Goal: Transaction & Acquisition: Book appointment/travel/reservation

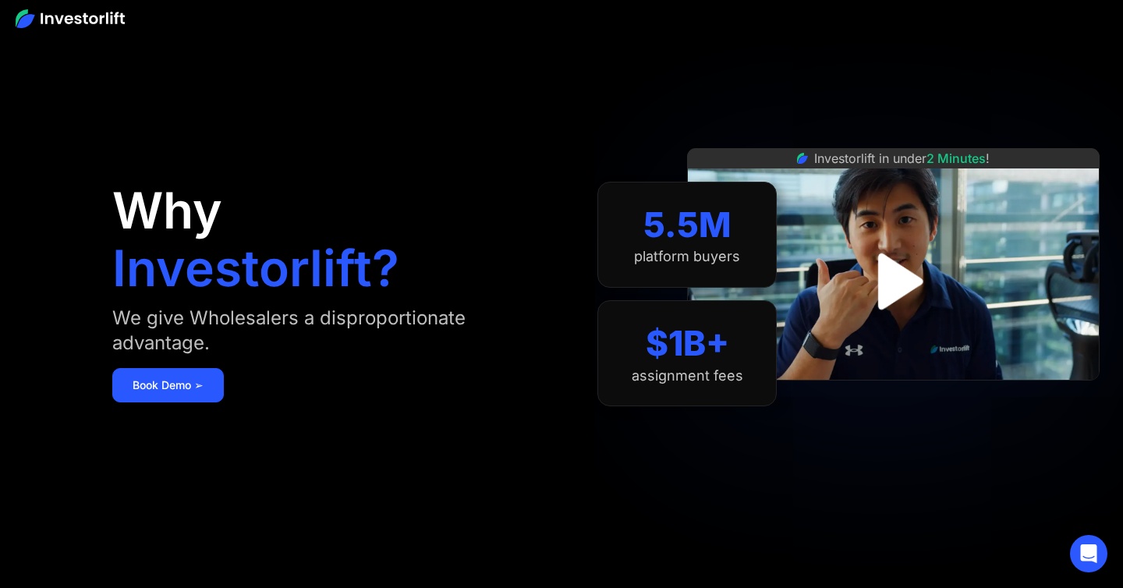
click at [898, 264] on img "open lightbox" at bounding box center [892, 281] width 101 height 101
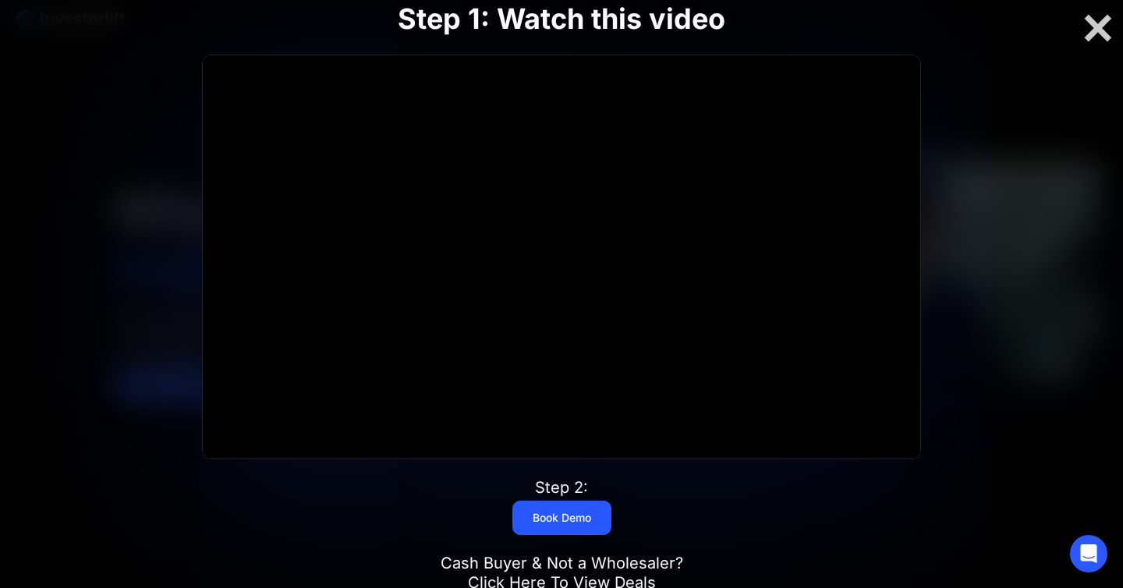
click at [565, 257] on div at bounding box center [561, 256] width 717 height 403
click at [1095, 25] on div at bounding box center [1098, 28] width 50 height 33
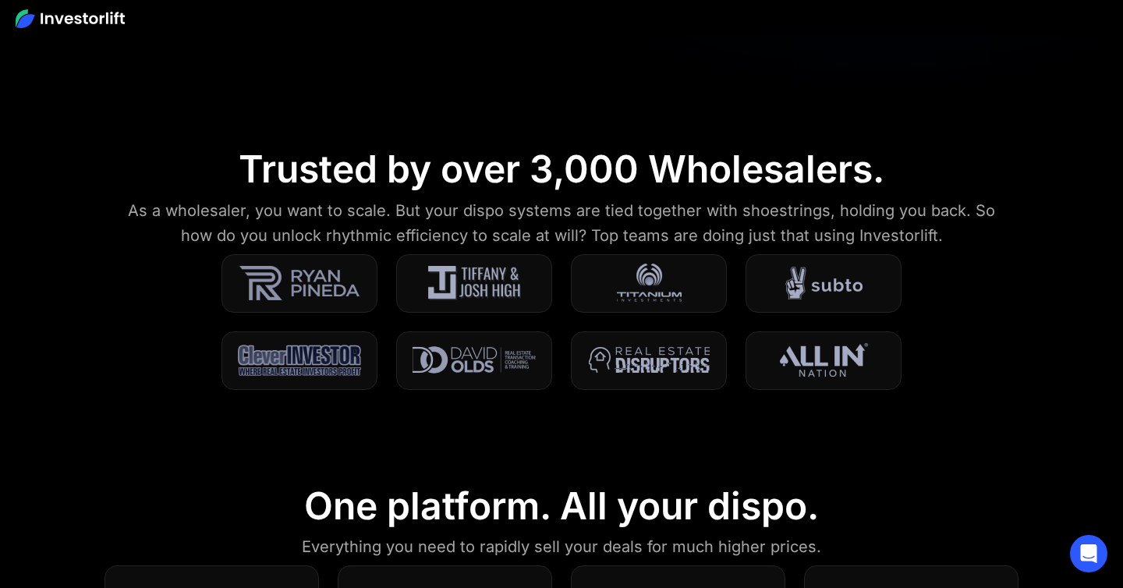
scroll to position [489, 0]
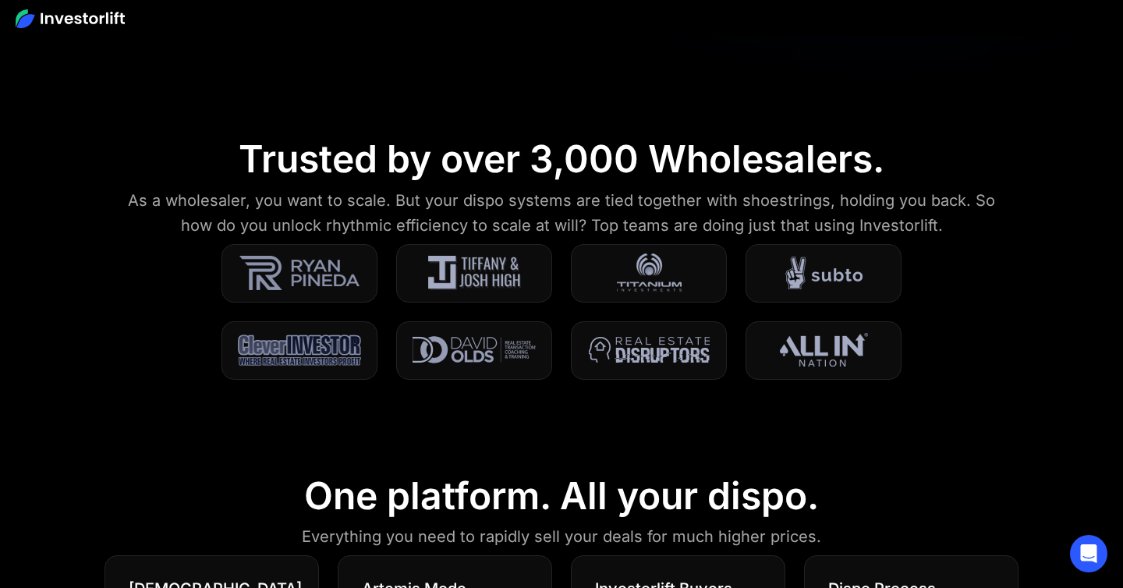
click at [487, 272] on img at bounding box center [474, 272] width 93 height 39
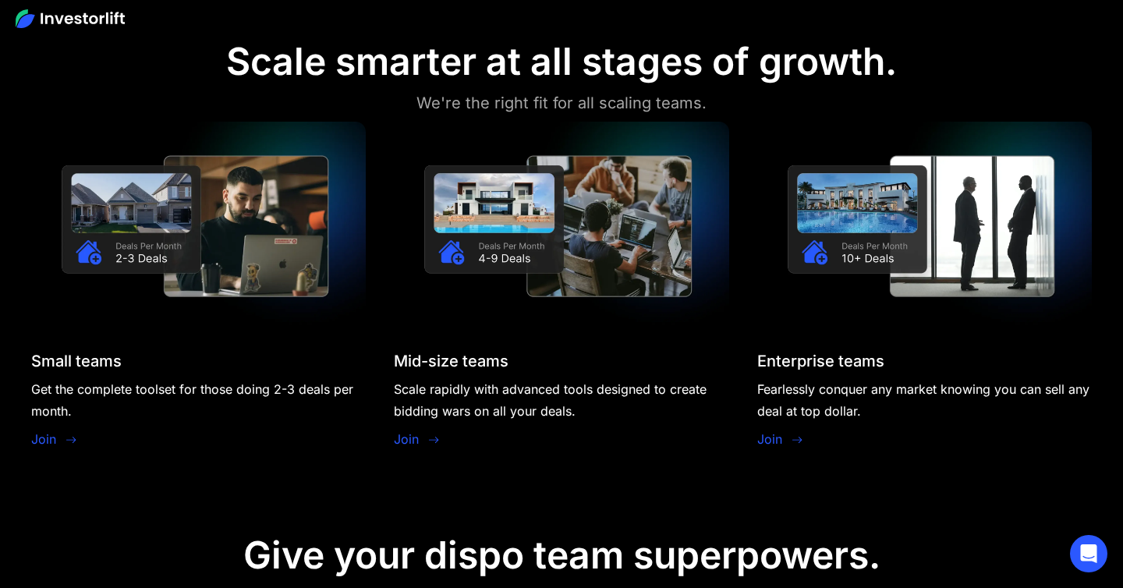
scroll to position [1328, 0]
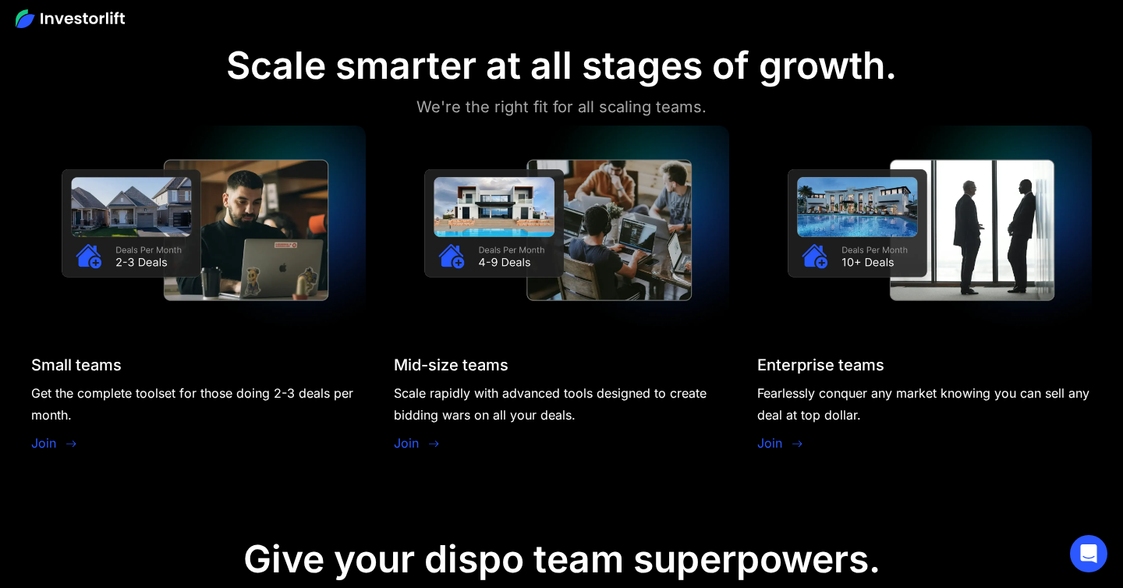
click at [46, 447] on link "Join" at bounding box center [43, 443] width 25 height 19
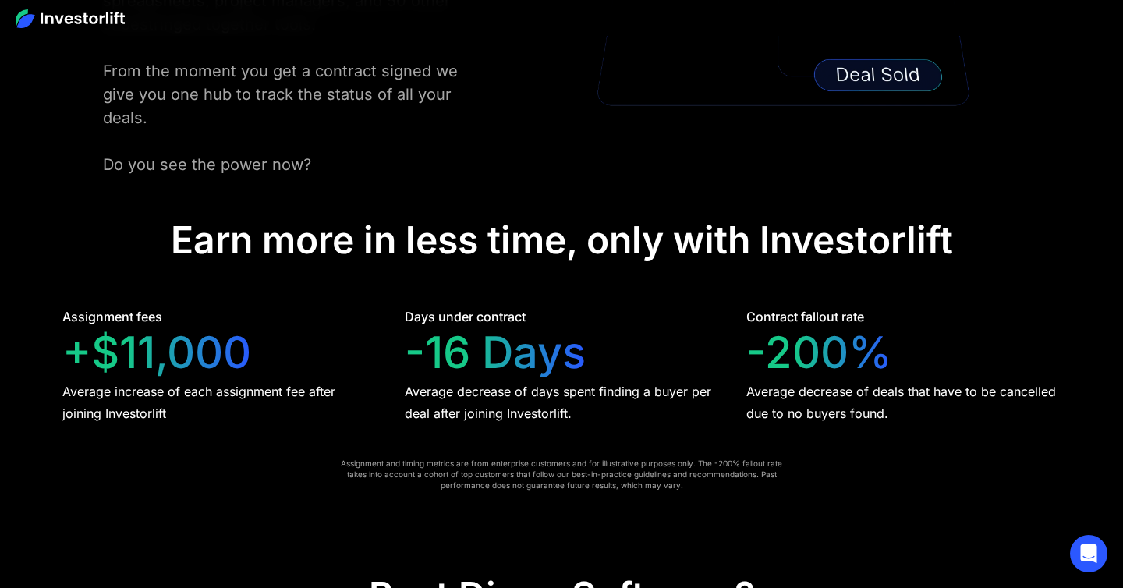
scroll to position [2997, 0]
